Goal: Communication & Community: Answer question/provide support

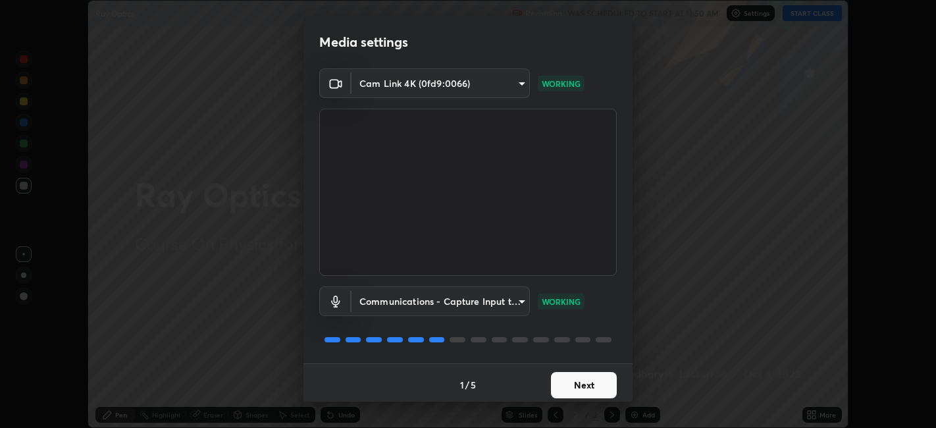
scroll to position [3, 0]
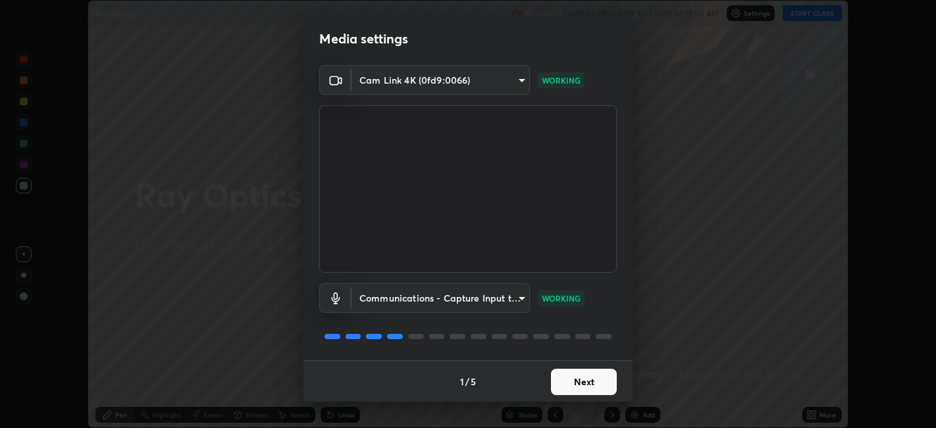
click at [558, 380] on button "Next" at bounding box center [584, 382] width 66 height 26
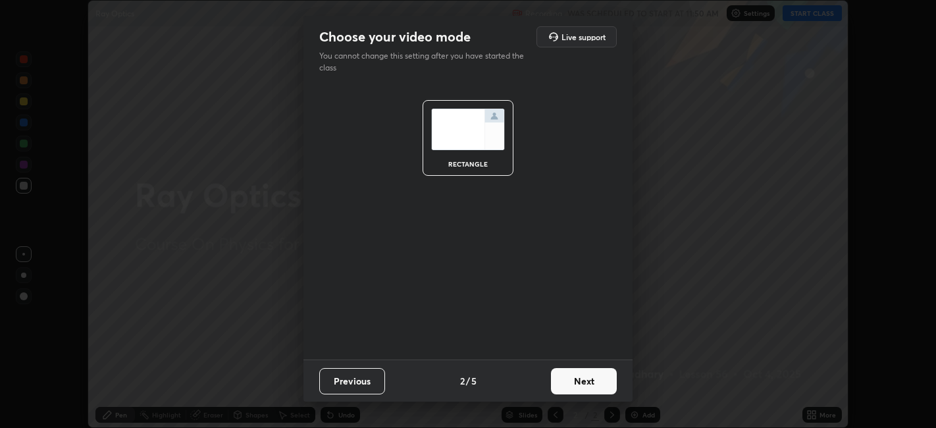
click at [566, 386] on button "Next" at bounding box center [584, 381] width 66 height 26
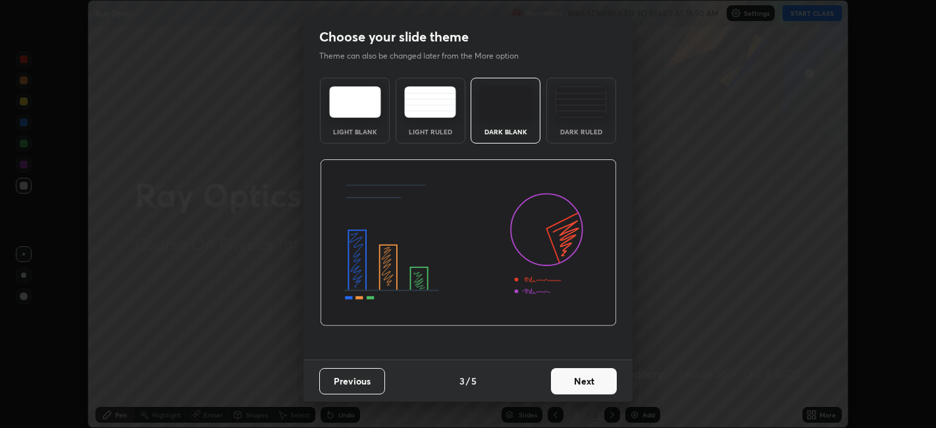
click at [566, 384] on button "Next" at bounding box center [584, 381] width 66 height 26
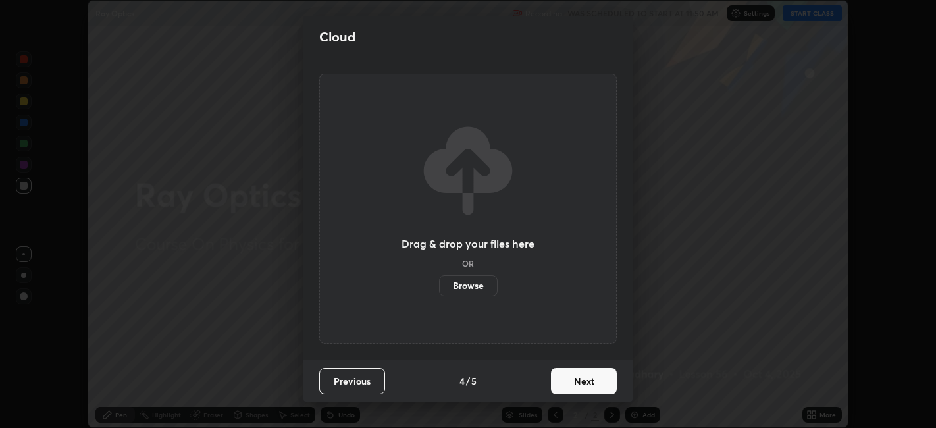
click at [563, 383] on button "Next" at bounding box center [584, 381] width 66 height 26
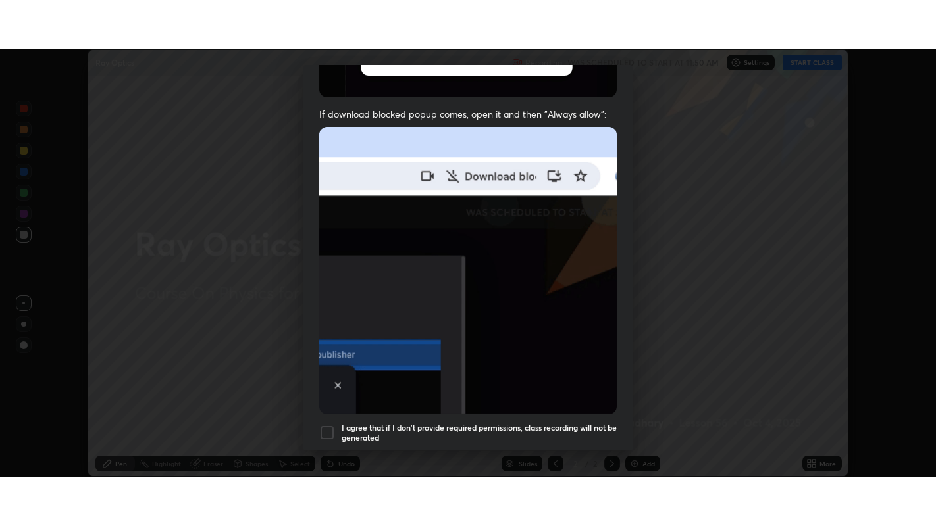
scroll to position [272, 0]
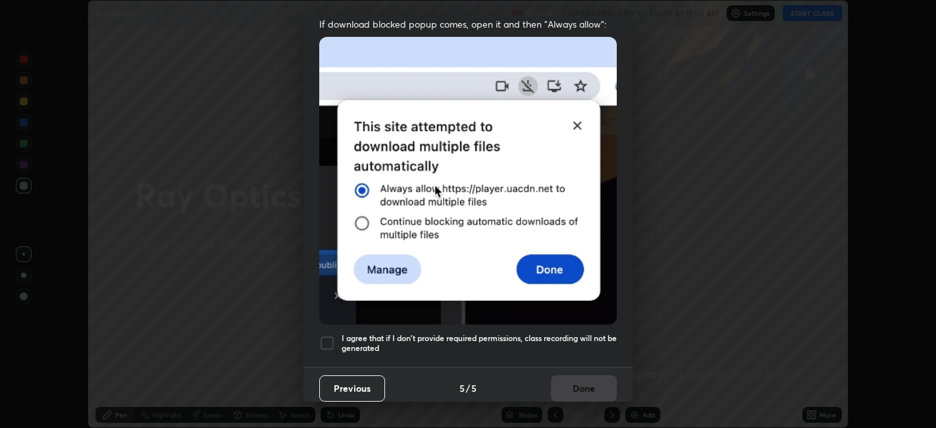
click at [321, 340] on div at bounding box center [327, 343] width 16 height 16
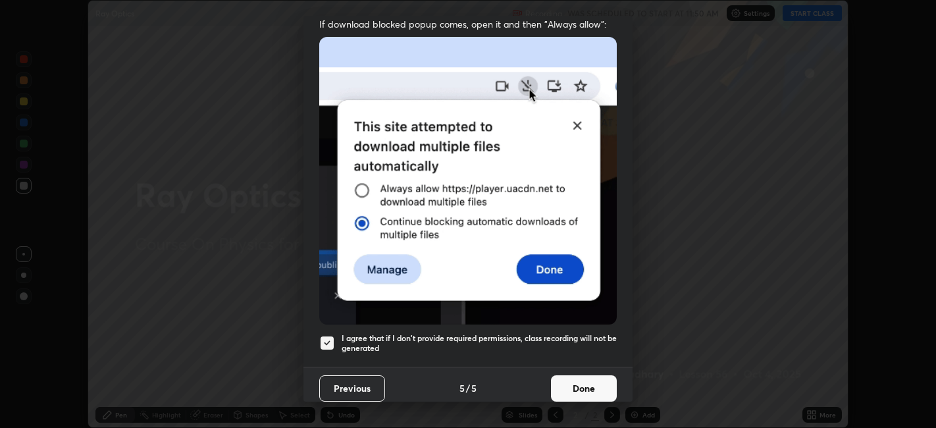
click at [558, 385] on button "Done" at bounding box center [584, 388] width 66 height 26
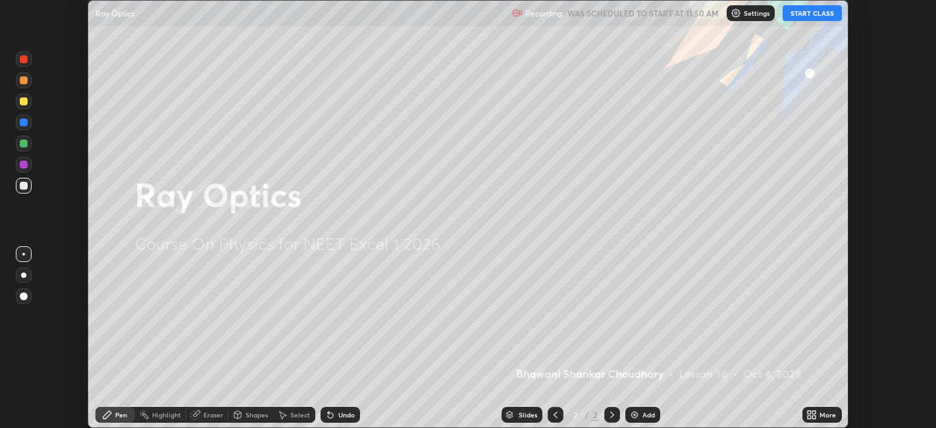
click at [809, 417] on icon at bounding box center [808, 416] width 3 height 3
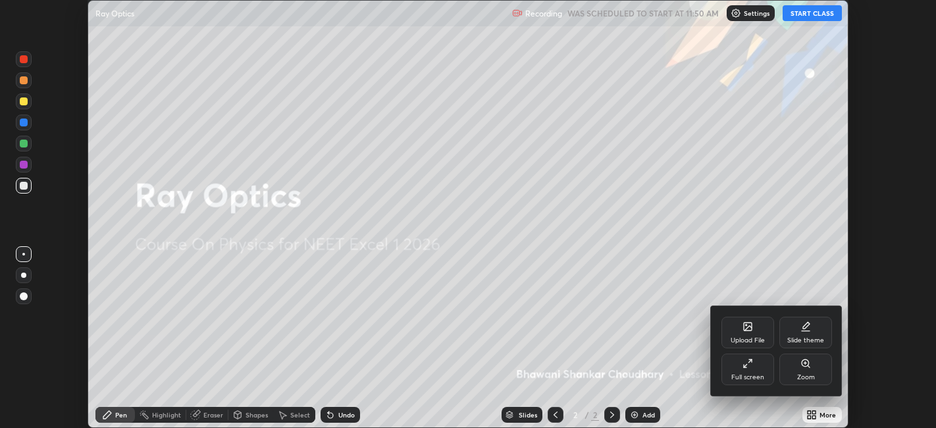
click at [748, 374] on div "Full screen" at bounding box center [747, 377] width 33 height 7
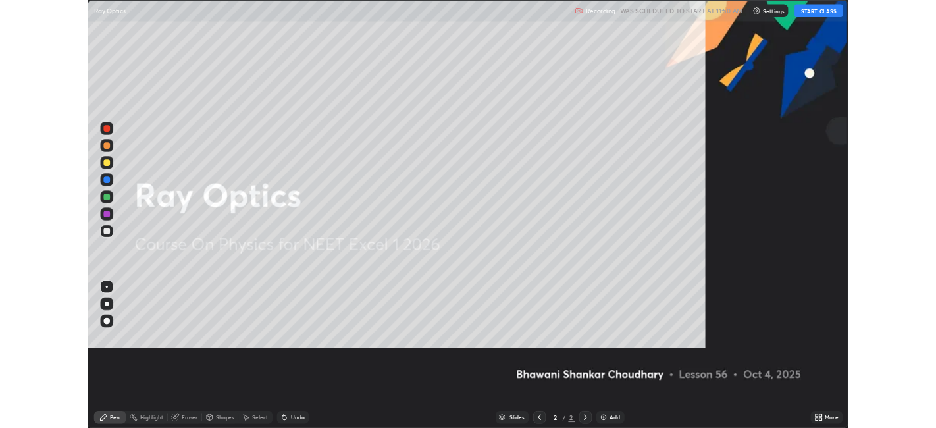
scroll to position [526, 936]
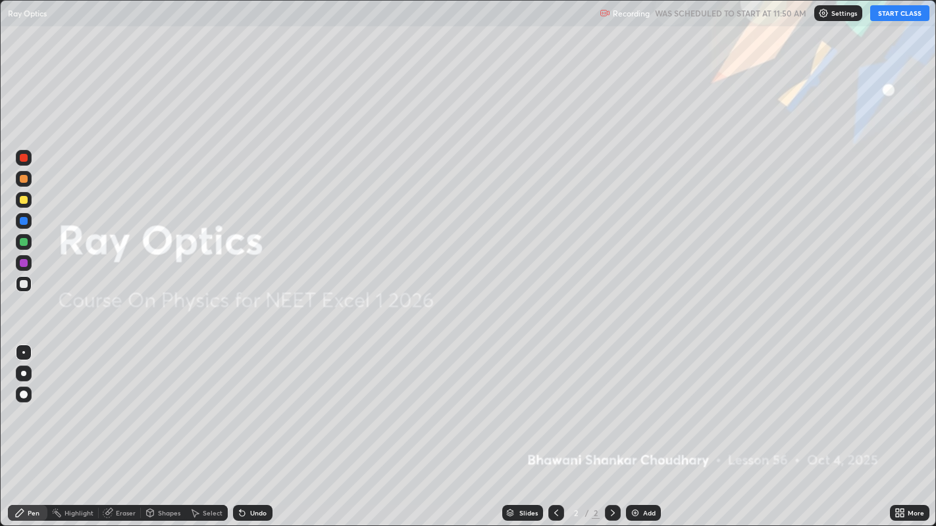
click at [909, 16] on button "START CLASS" at bounding box center [899, 13] width 59 height 16
click at [646, 427] on div "Add" at bounding box center [649, 513] width 13 height 7
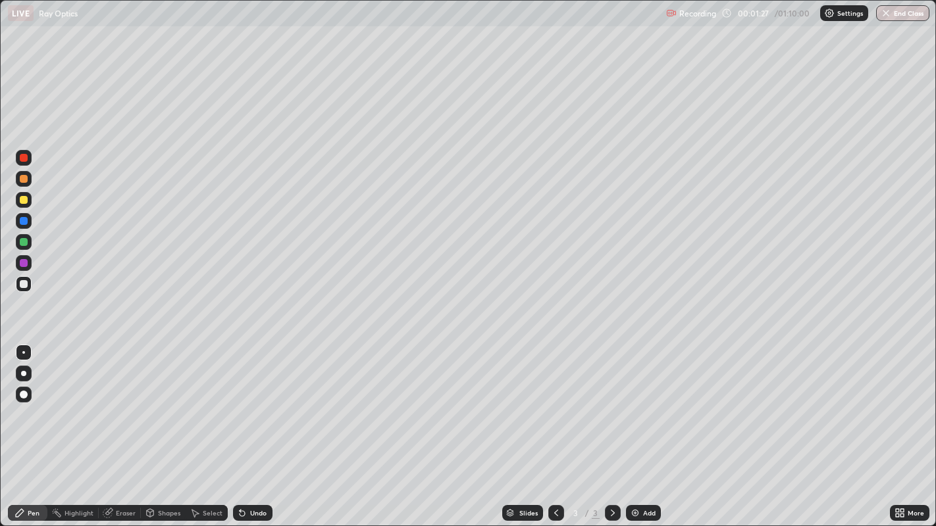
click at [634, 427] on img at bounding box center [635, 513] width 11 height 11
click at [637, 427] on img at bounding box center [635, 513] width 11 height 11
click at [121, 427] on div "Eraser" at bounding box center [126, 513] width 20 height 7
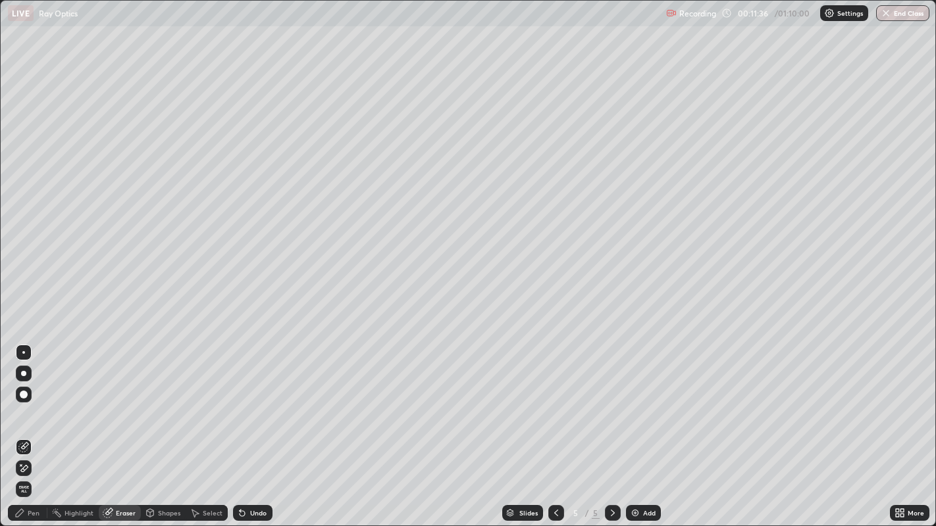
click at [40, 427] on div "Pen" at bounding box center [27, 513] width 39 height 16
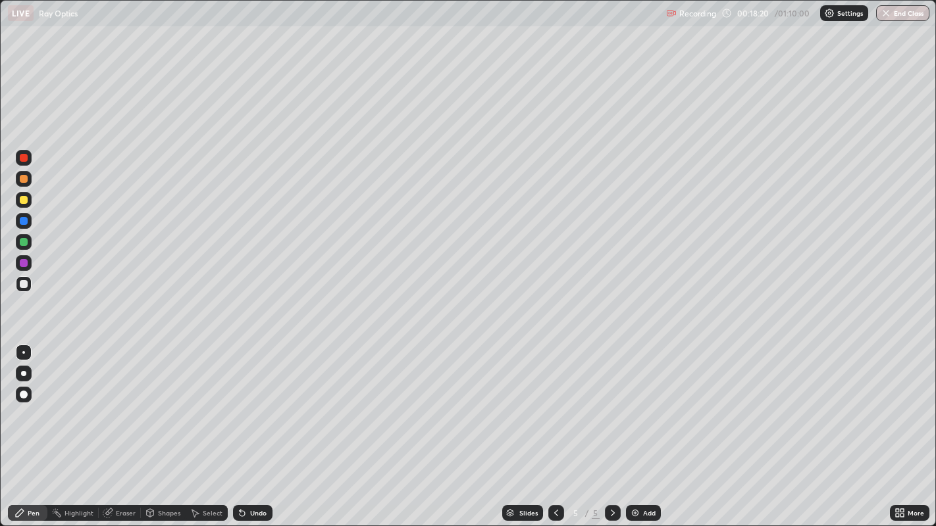
click at [633, 427] on img at bounding box center [635, 513] width 11 height 11
click at [128, 427] on div "Eraser" at bounding box center [126, 513] width 20 height 7
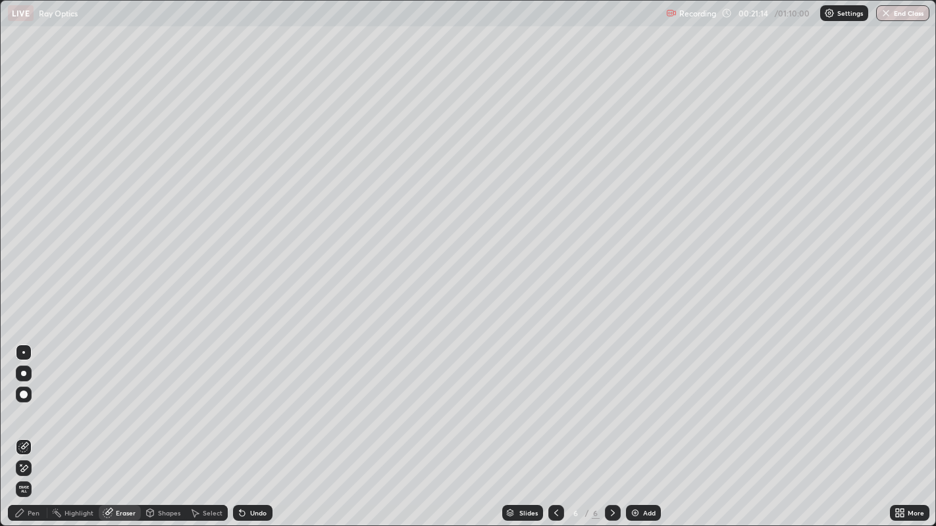
click at [36, 427] on div "Pen" at bounding box center [34, 513] width 12 height 7
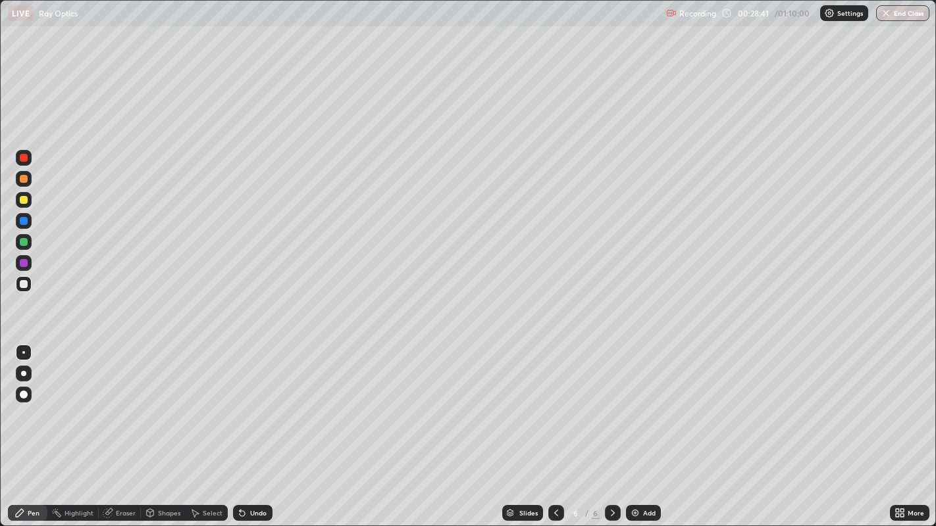
click at [639, 427] on div "Add" at bounding box center [643, 513] width 35 height 16
click at [636, 427] on img at bounding box center [635, 513] width 11 height 11
click at [115, 427] on div "Eraser" at bounding box center [120, 513] width 42 height 26
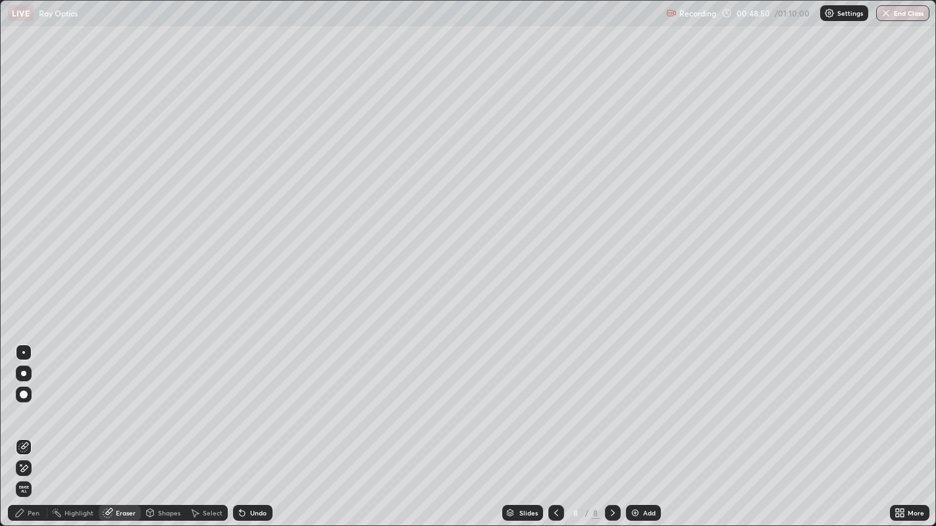
click at [20, 427] on icon at bounding box center [19, 513] width 11 height 11
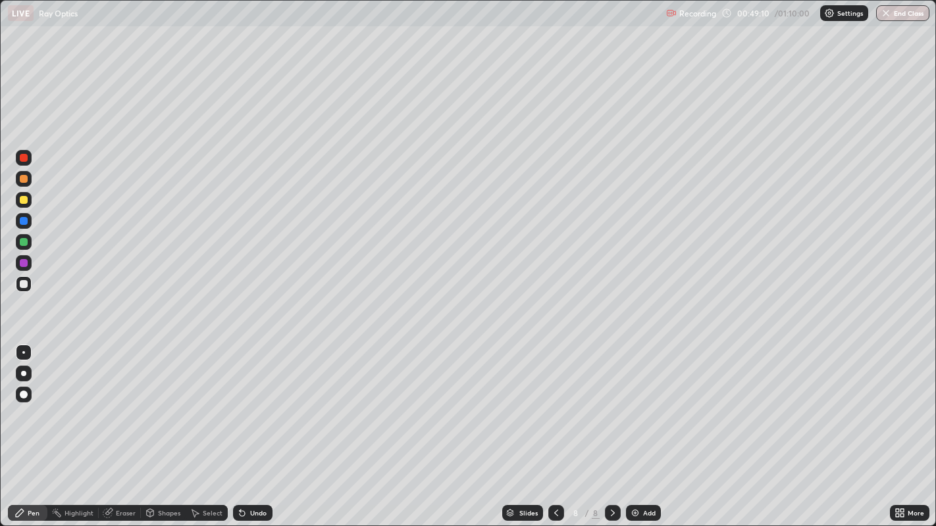
click at [201, 427] on div "Select" at bounding box center [207, 513] width 42 height 16
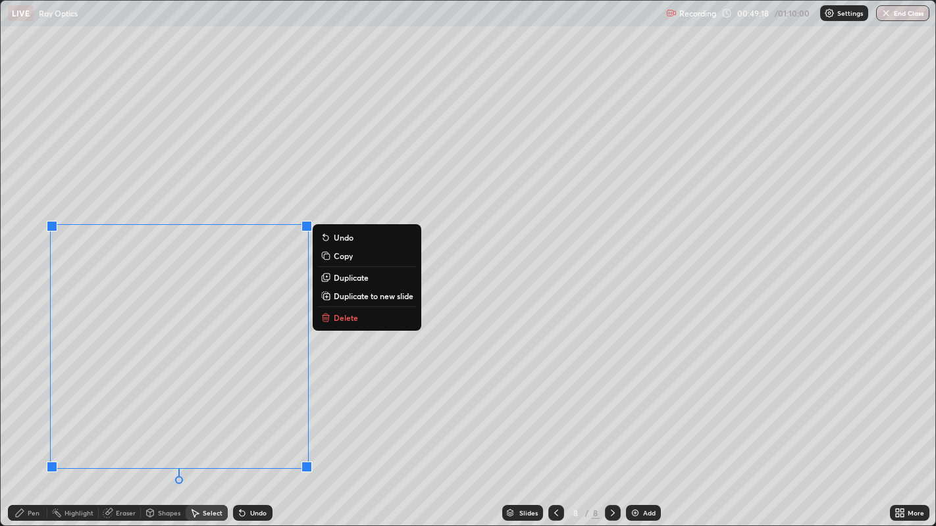
click at [357, 427] on div "0 ° Undo Copy Duplicate Duplicate to new slide Delete" at bounding box center [468, 264] width 935 height 526
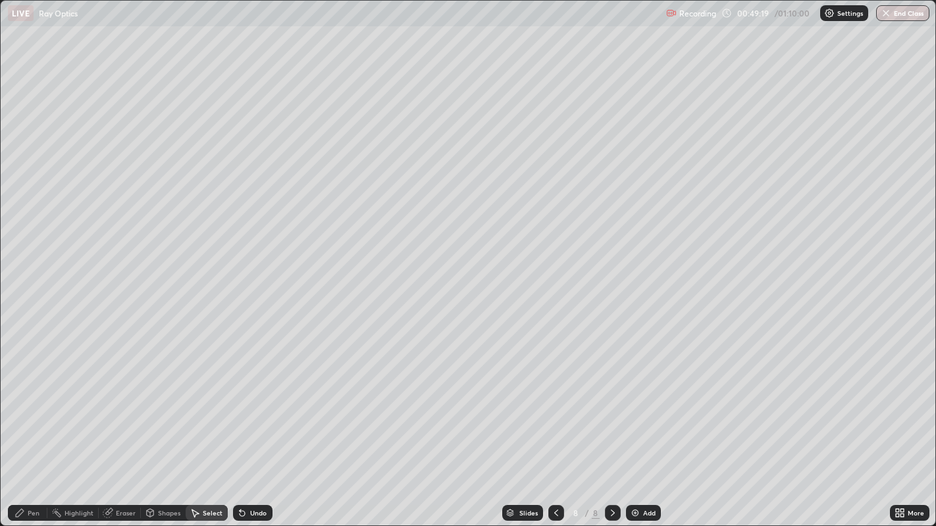
click at [35, 427] on div "Pen" at bounding box center [34, 513] width 12 height 7
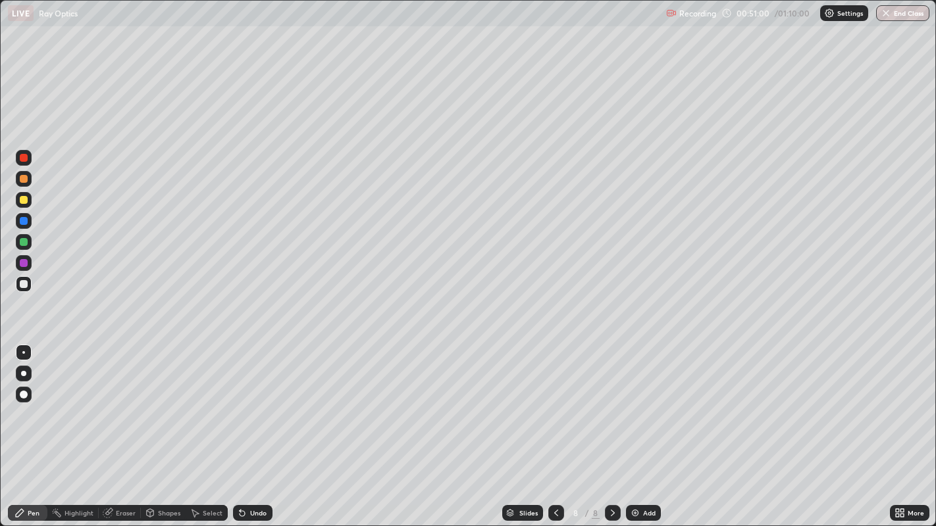
click at [115, 427] on div "Eraser" at bounding box center [120, 513] width 42 height 16
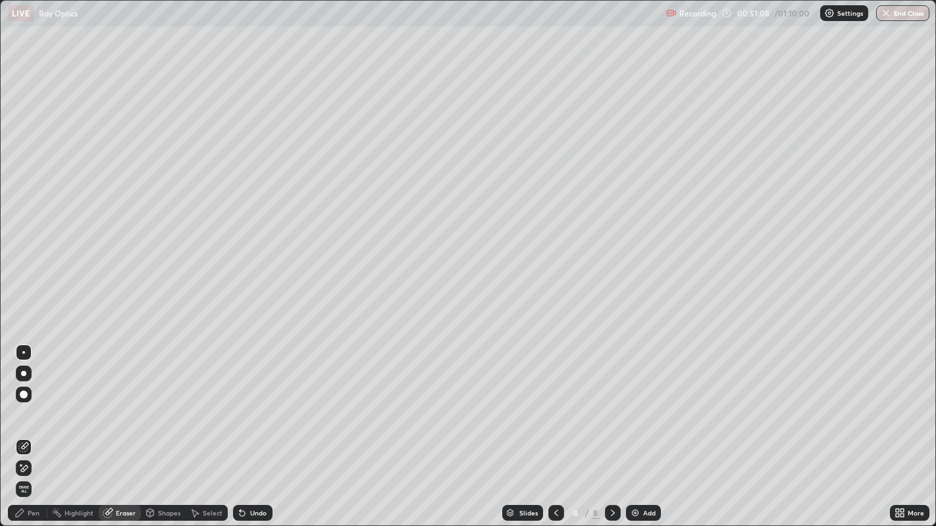
click at [33, 427] on div "Pen" at bounding box center [34, 513] width 12 height 7
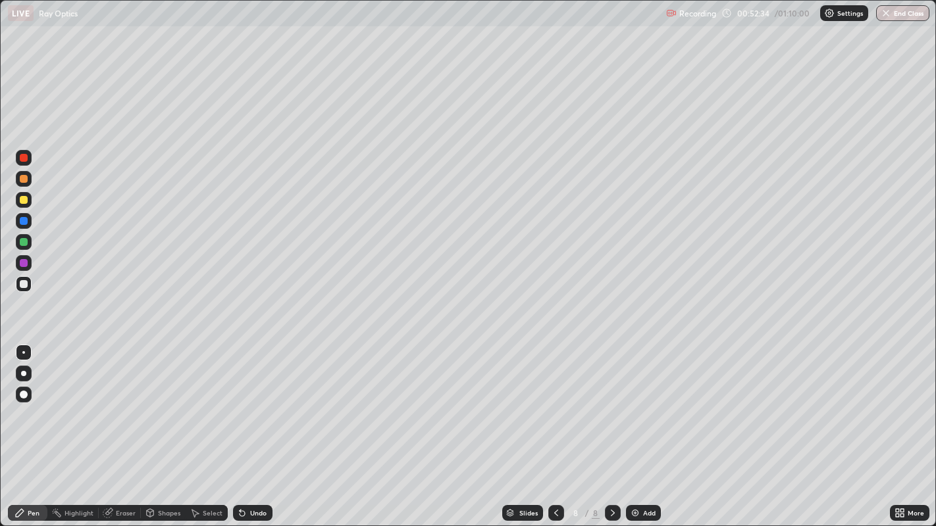
click at [122, 427] on div "Eraser" at bounding box center [126, 513] width 20 height 7
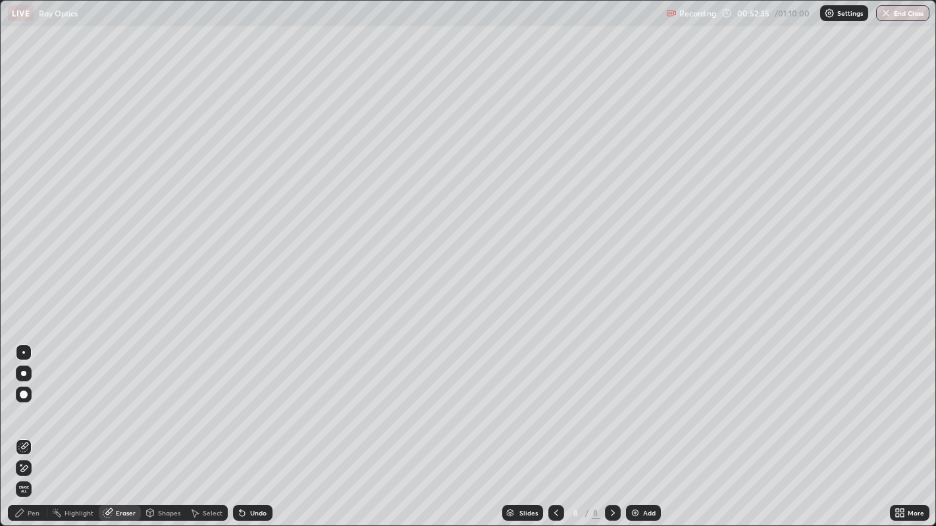
click at [30, 427] on div "Pen" at bounding box center [34, 513] width 12 height 7
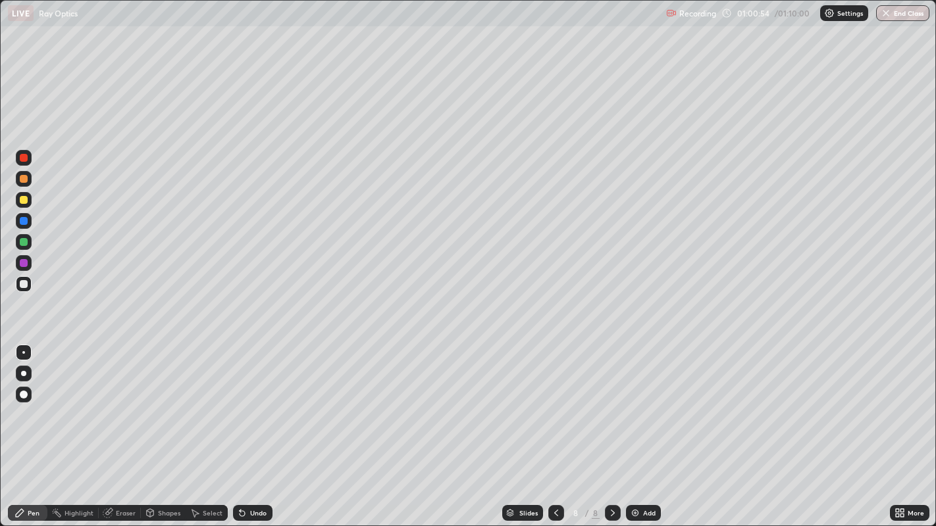
click at [632, 427] on img at bounding box center [635, 513] width 11 height 11
click at [635, 427] on img at bounding box center [635, 513] width 11 height 11
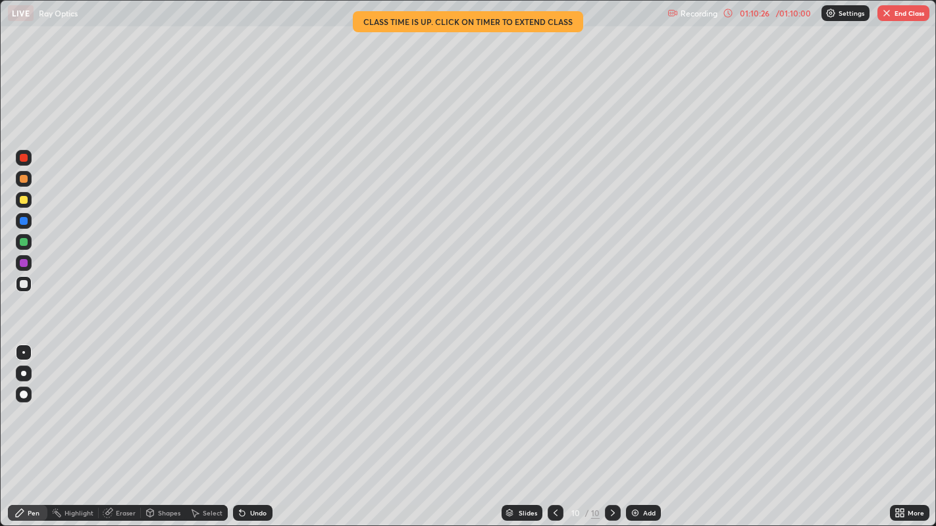
click at [898, 13] on button "End Class" at bounding box center [903, 13] width 52 height 16
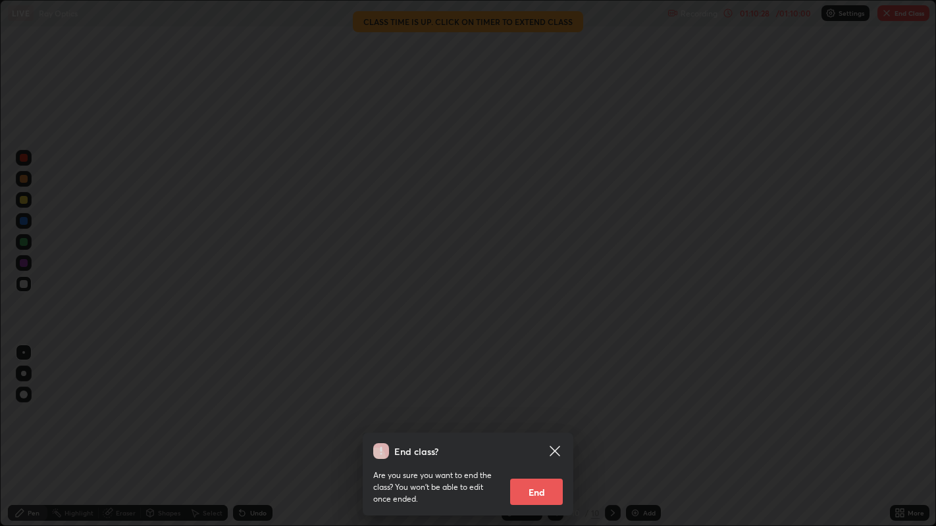
click at [542, 427] on button "End" at bounding box center [536, 492] width 53 height 26
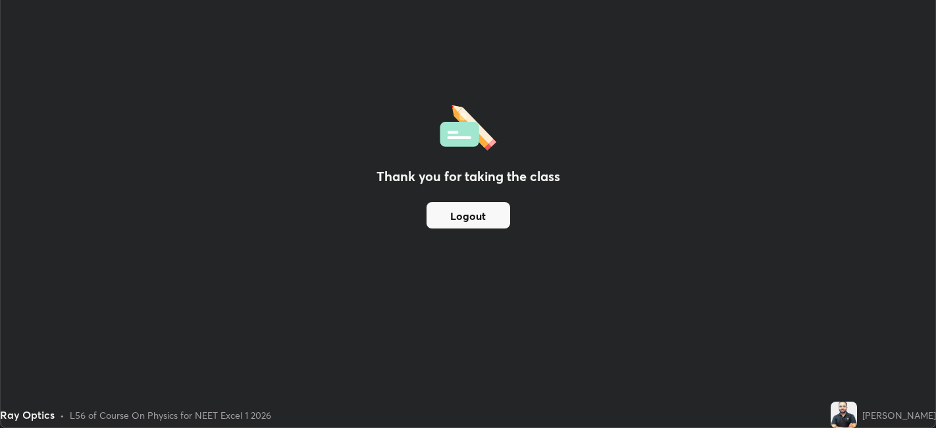
scroll to position [65382, 64874]
